Goal: Task Accomplishment & Management: Complete application form

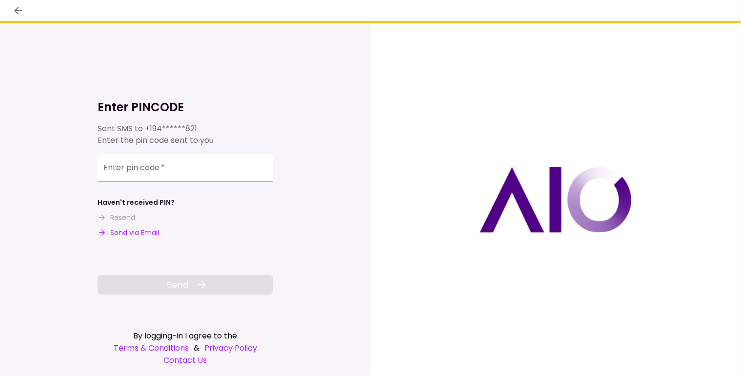
click at [157, 170] on input "Enter pin code   *" at bounding box center [186, 167] width 176 height 27
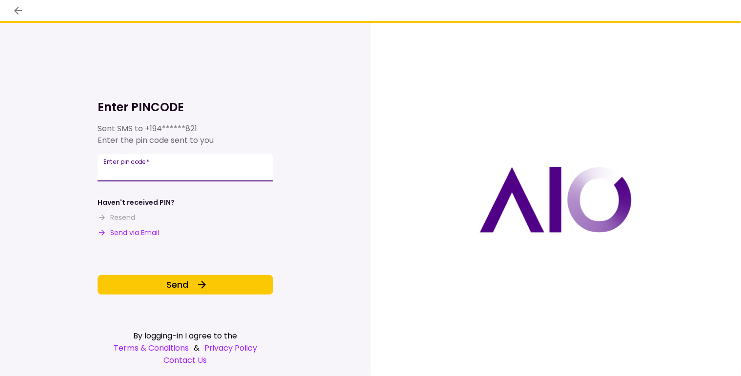
type input "******"
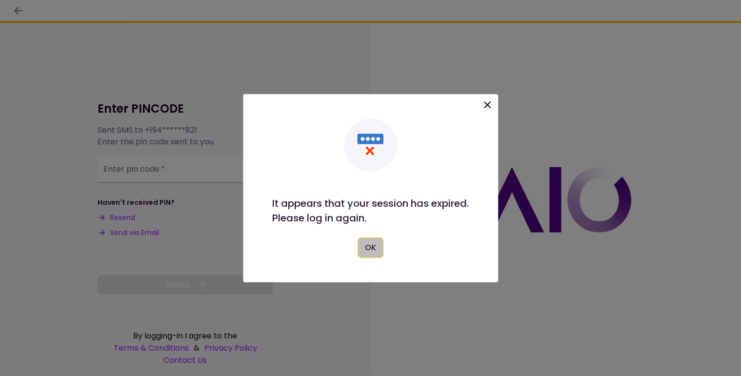
click at [373, 247] on button "OK" at bounding box center [370, 248] width 26 height 20
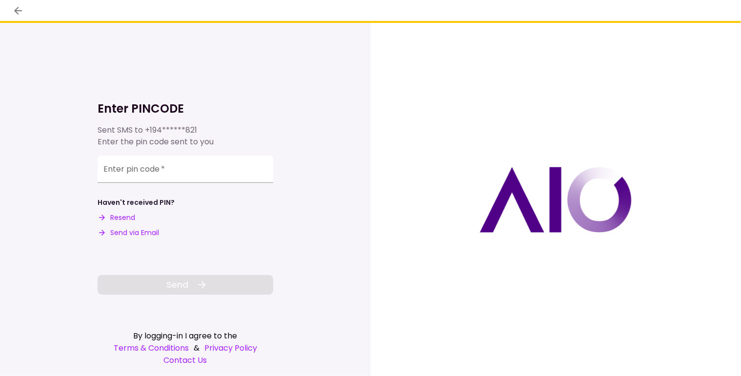
click at [113, 220] on button "Resend" at bounding box center [117, 218] width 38 height 10
click at [134, 175] on input "Enter pin code   *" at bounding box center [186, 167] width 176 height 27
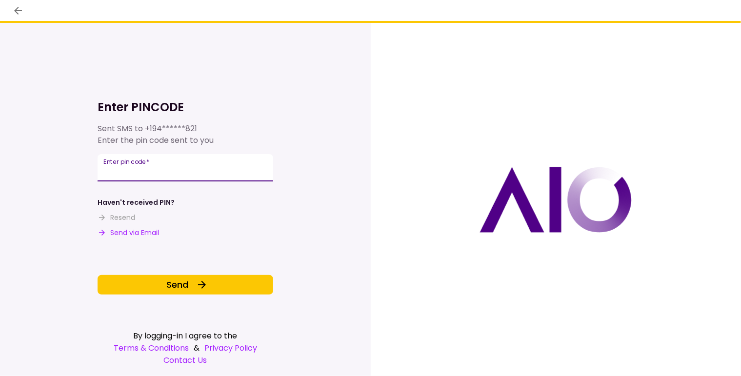
type input "******"
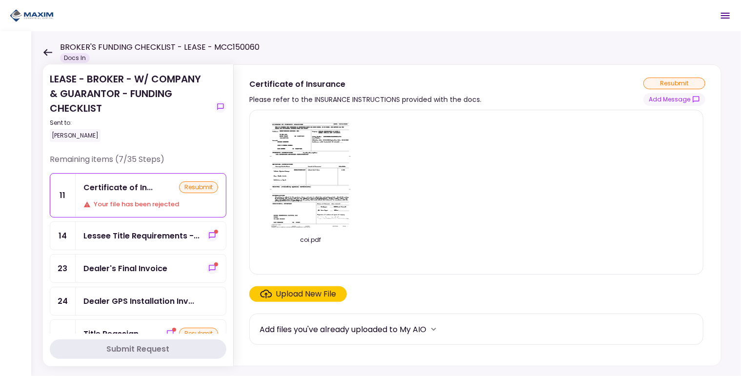
click at [130, 204] on div "Your file has been rejected" at bounding box center [150, 204] width 135 height 10
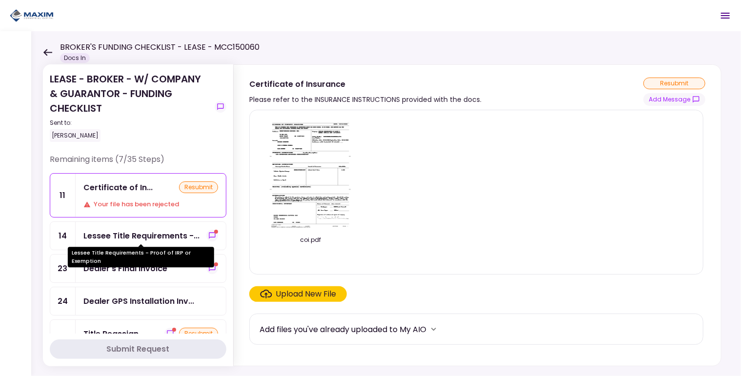
click at [121, 232] on div "Lessee Title Requirements -..." at bounding box center [141, 236] width 116 height 12
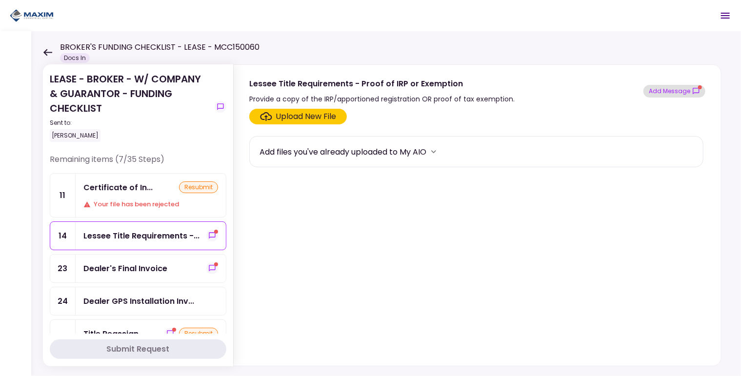
click at [670, 88] on button "Add Message" at bounding box center [674, 91] width 62 height 13
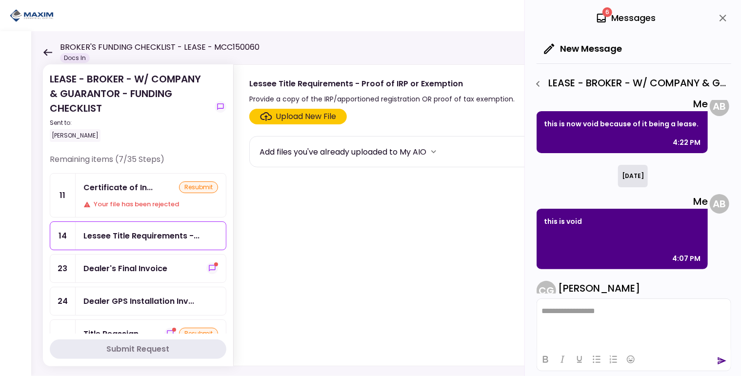
scroll to position [225, 0]
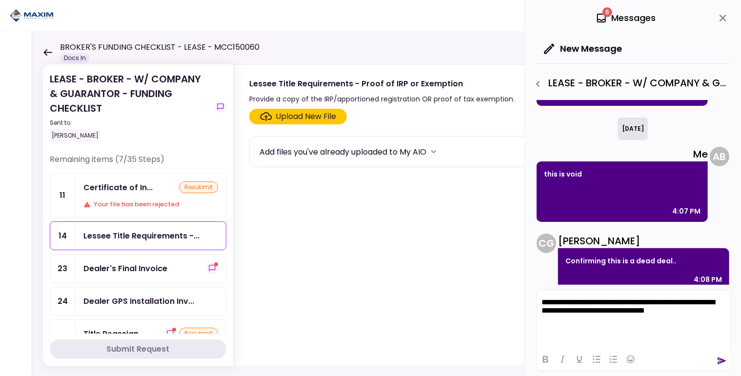
click at [719, 359] on icon "send" at bounding box center [722, 361] width 10 height 10
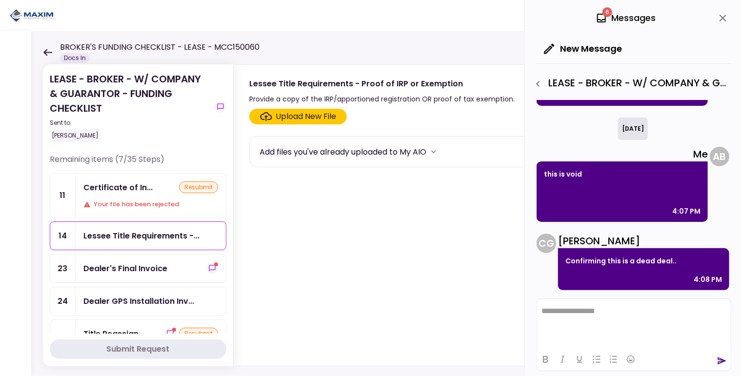
scroll to position [317, 0]
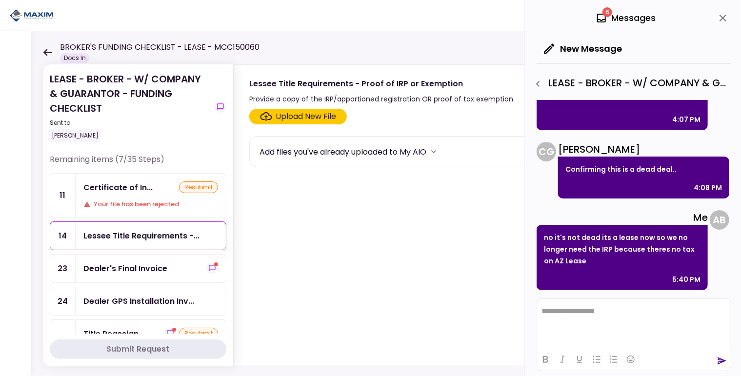
click at [109, 268] on div "Dealer's Final Invoice" at bounding box center [125, 268] width 84 height 12
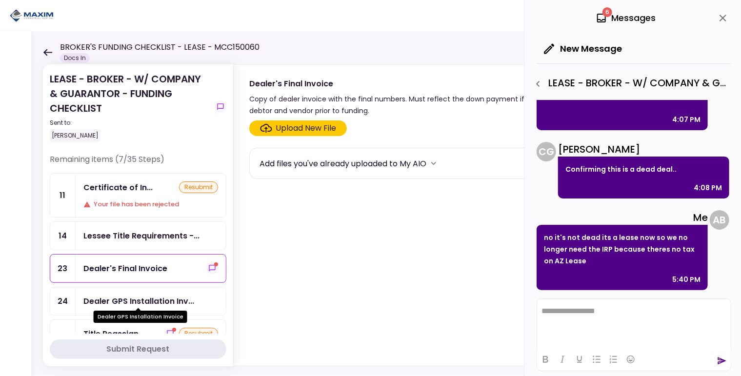
click at [130, 301] on div "Dealer GPS Installation Inv..." at bounding box center [138, 301] width 111 height 12
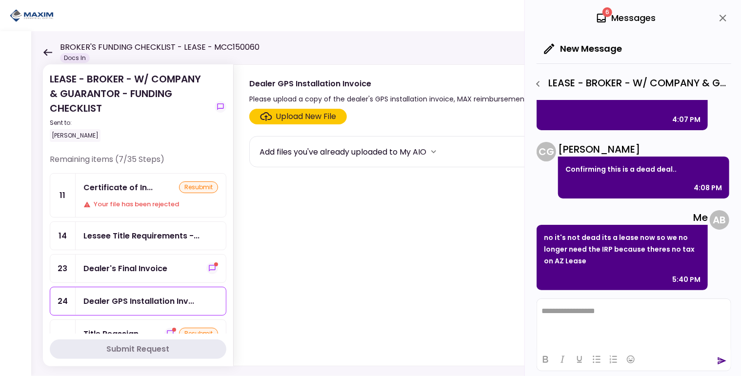
click at [726, 6] on div "6 Messages" at bounding box center [633, 18] width 195 height 36
click at [723, 15] on icon "close" at bounding box center [723, 18] width 12 height 12
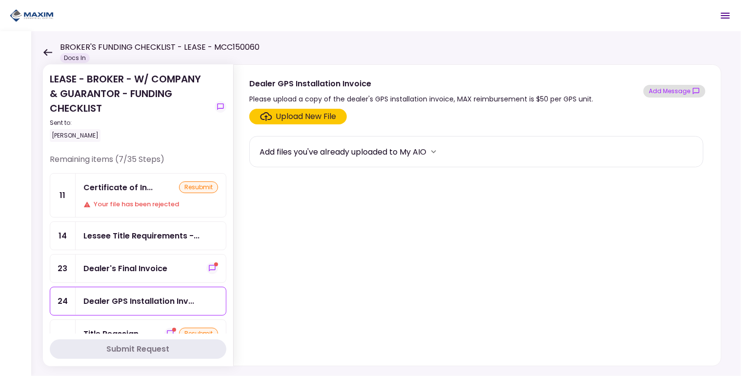
click at [673, 89] on button "Add Message" at bounding box center [674, 91] width 62 height 13
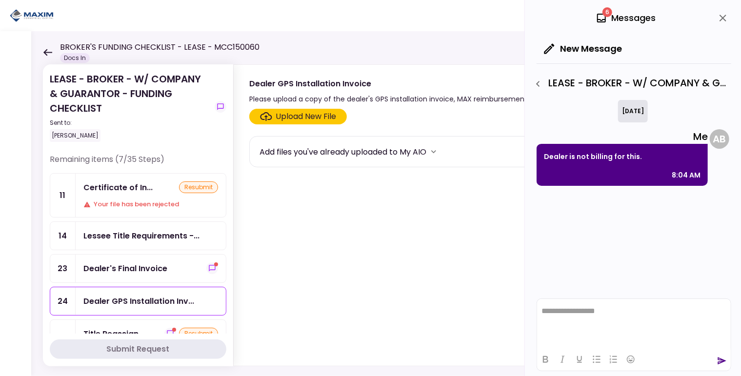
click at [723, 19] on icon "close" at bounding box center [722, 18] width 7 height 7
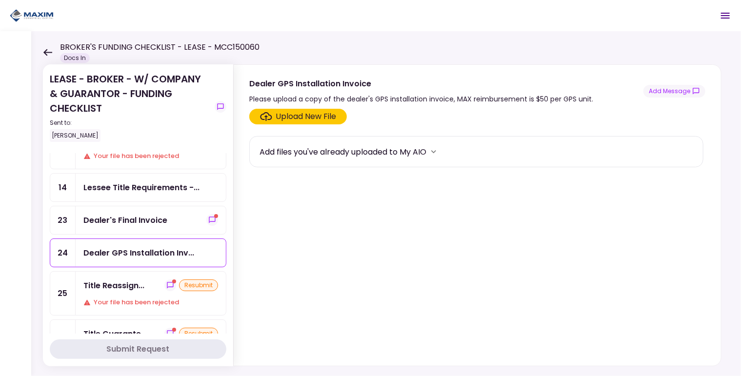
scroll to position [98, 0]
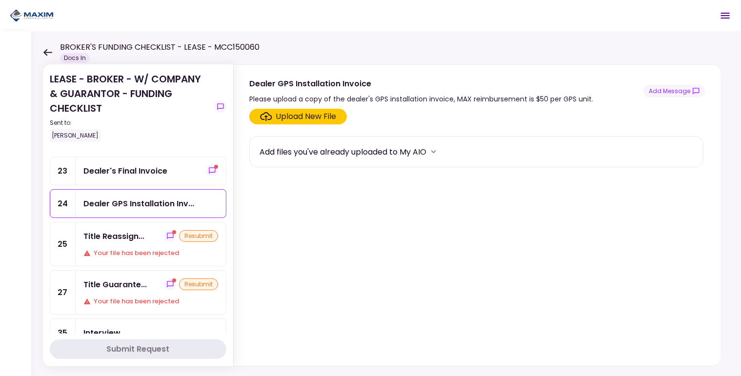
click at [133, 248] on div "Your file has been rejected" at bounding box center [150, 253] width 135 height 10
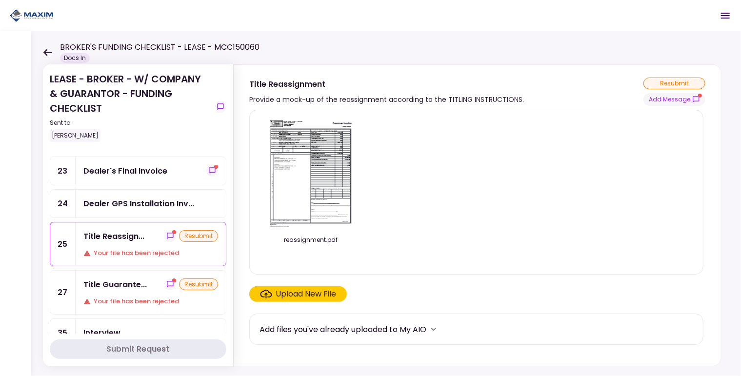
click at [119, 280] on div "Title Guarante..." at bounding box center [114, 284] width 63 height 12
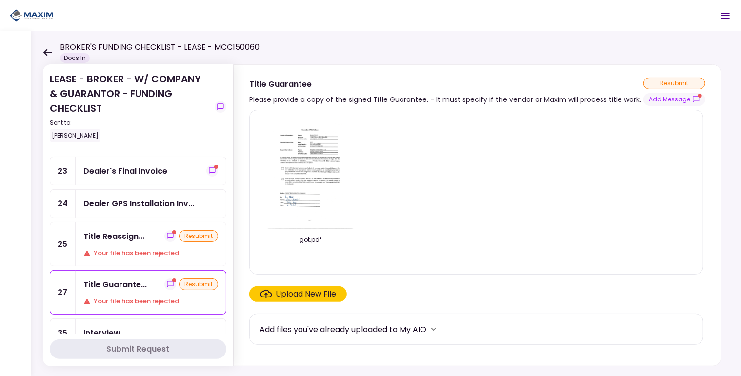
click at [324, 169] on img at bounding box center [310, 174] width 87 height 112
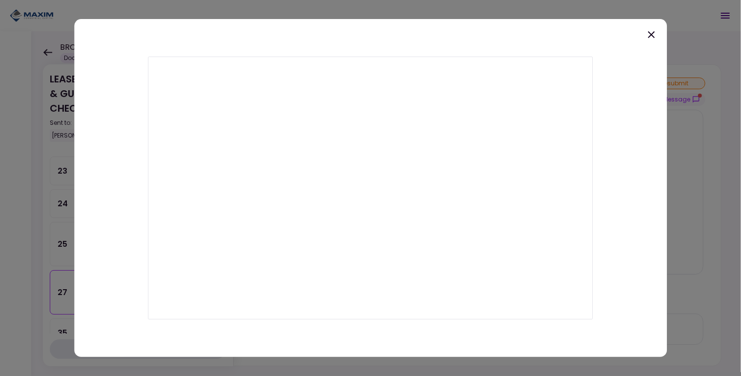
click at [651, 34] on icon at bounding box center [651, 34] width 7 height 7
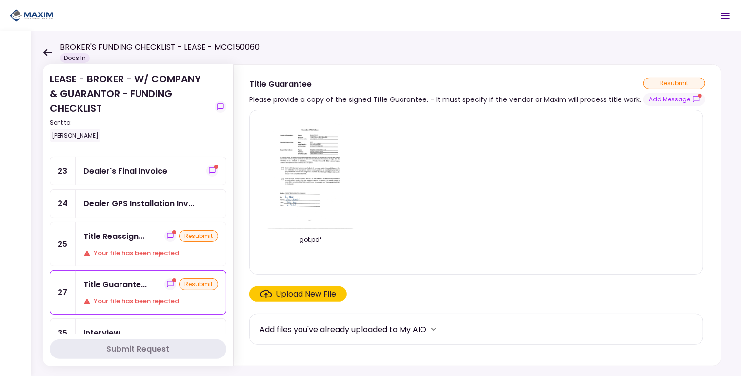
click at [118, 248] on div "Your file has been rejected" at bounding box center [150, 253] width 135 height 10
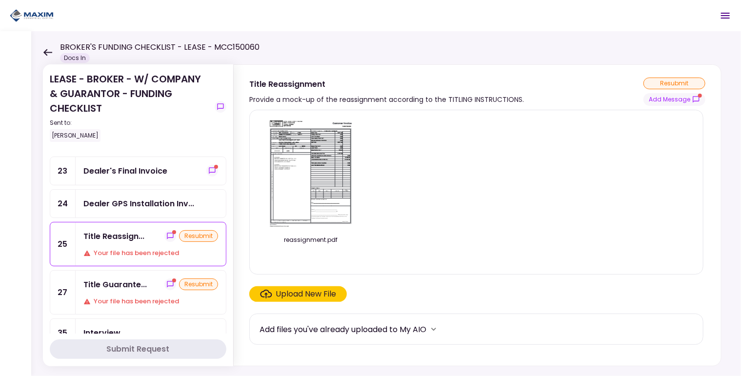
click at [301, 296] on div "Upload New File" at bounding box center [306, 294] width 60 height 12
click at [0, 0] on input "Upload New File" at bounding box center [0, 0] width 0 height 0
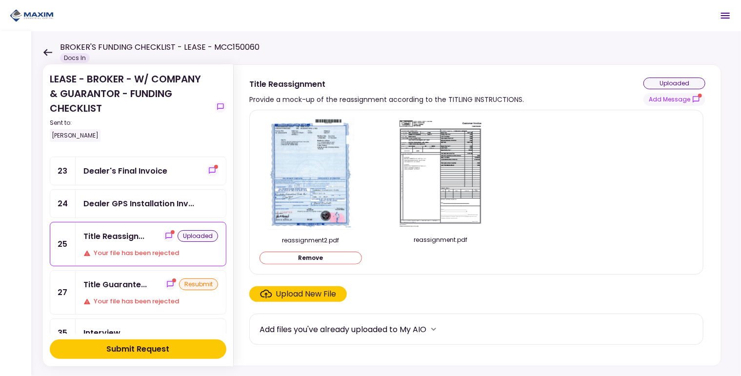
click at [104, 240] on div "Title Reassign... uploaded Your file has been rejected" at bounding box center [151, 243] width 150 height 43
click at [125, 279] on div "Title Guarante..." at bounding box center [114, 284] width 63 height 12
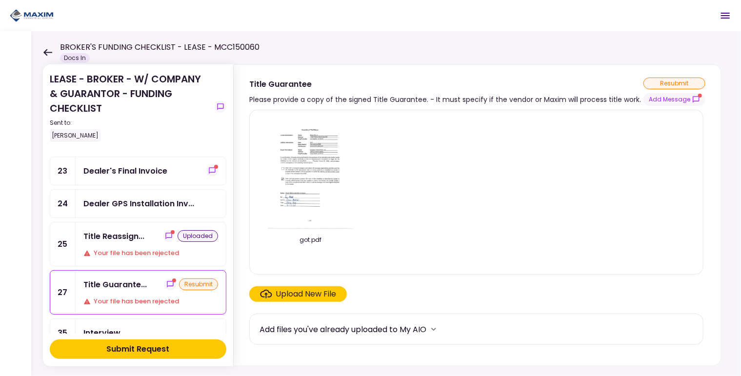
click at [291, 291] on div "Upload New File" at bounding box center [306, 294] width 60 height 12
click at [0, 0] on input "Upload New File" at bounding box center [0, 0] width 0 height 0
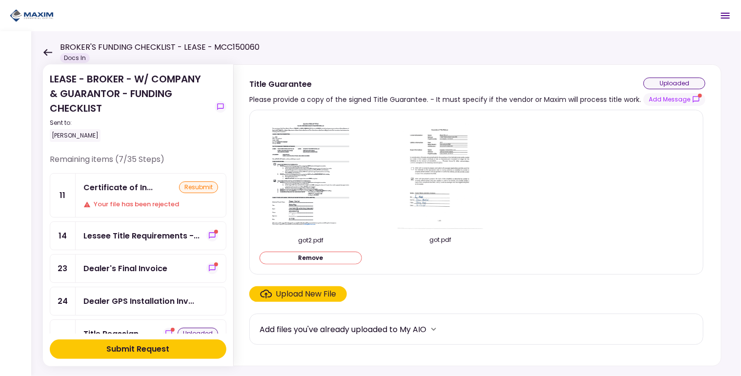
click at [115, 351] on div "Submit Request" at bounding box center [138, 349] width 63 height 12
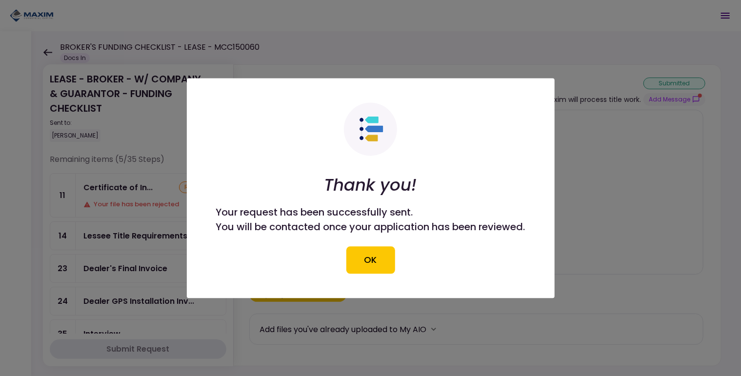
click at [389, 265] on button "OK" at bounding box center [370, 259] width 49 height 27
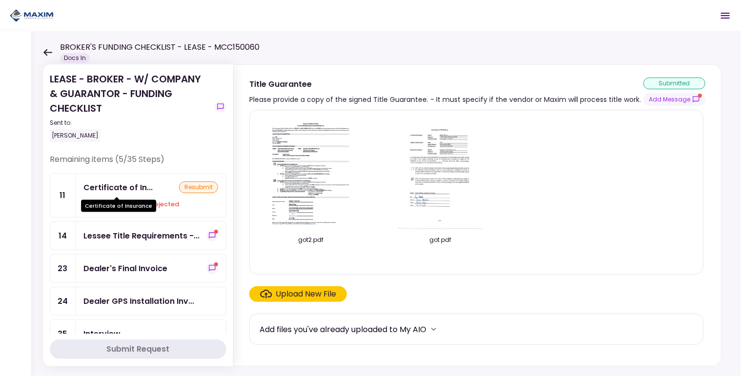
click at [119, 186] on div "Certificate of In..." at bounding box center [117, 187] width 69 height 12
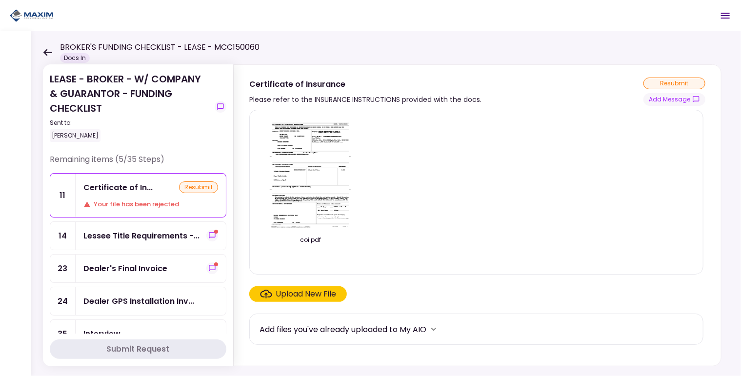
click at [307, 175] on img at bounding box center [310, 174] width 87 height 112
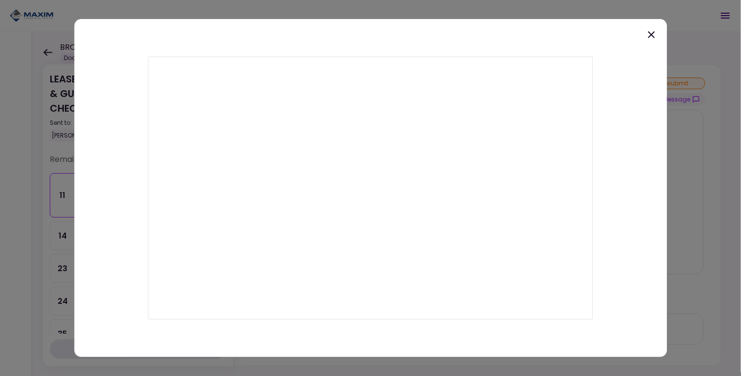
click at [648, 32] on icon at bounding box center [651, 35] width 12 height 12
